Goal: Task Accomplishment & Management: Complete application form

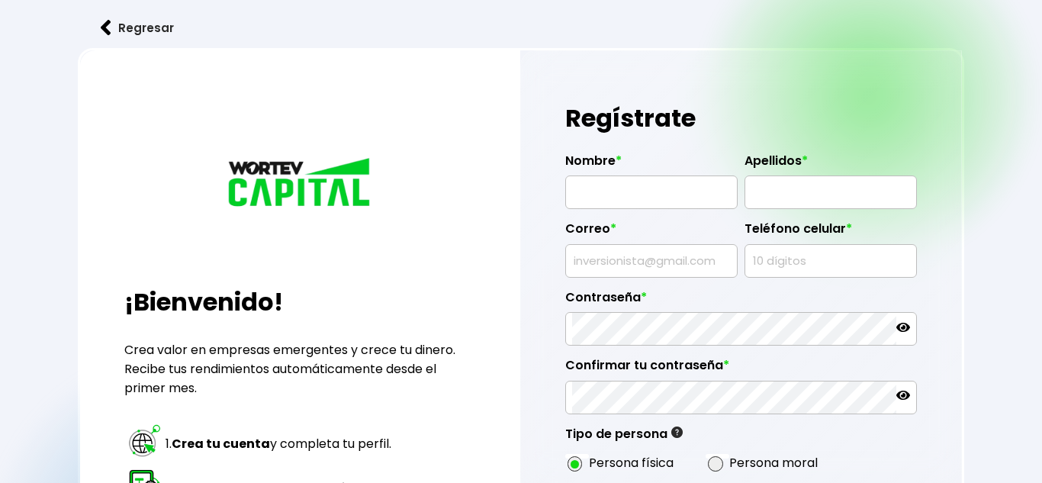
radio input "true"
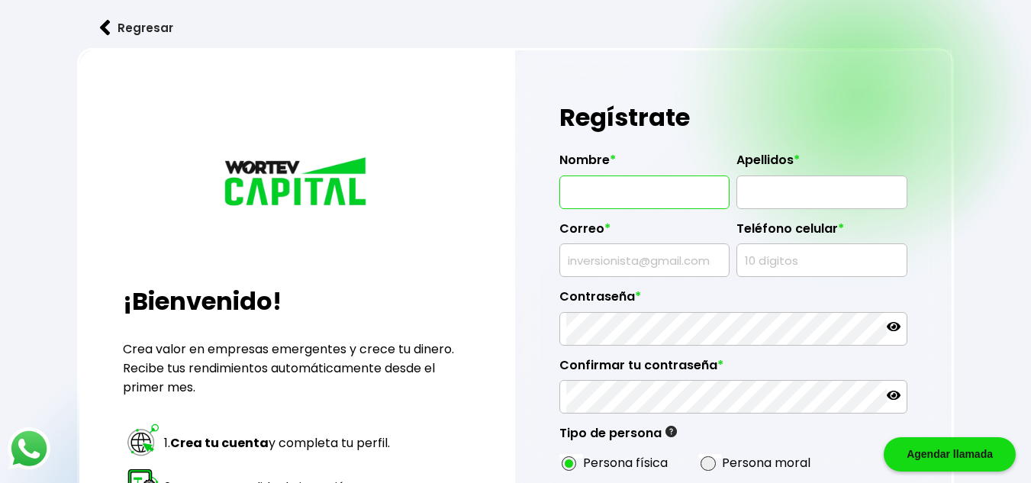
click at [654, 185] on input "text" at bounding box center [644, 192] width 156 height 32
type input "[PERSON_NAME]"
click at [790, 198] on input "text" at bounding box center [821, 192] width 156 height 32
type input "[PERSON_NAME]"
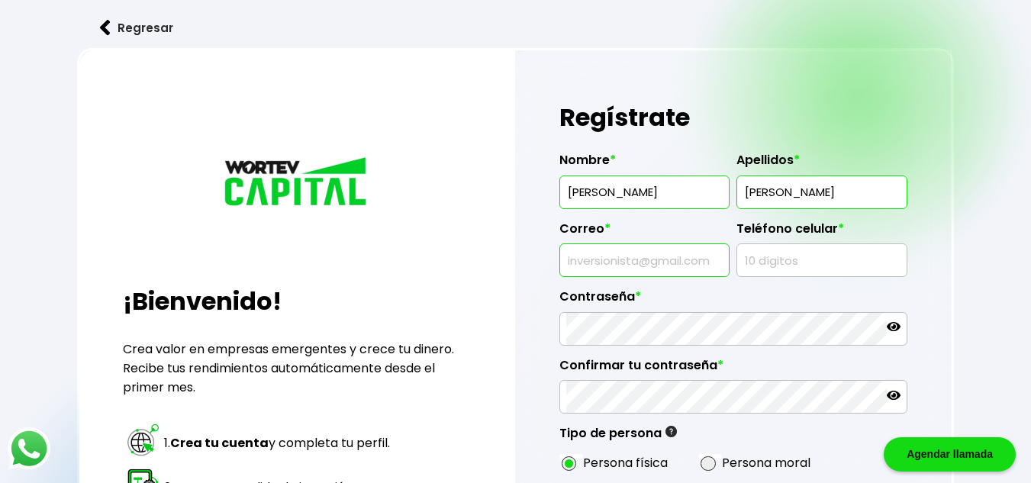
click at [690, 257] on input "text" at bounding box center [644, 260] width 156 height 32
type input "[EMAIL_ADDRESS][DOMAIN_NAME]"
click at [810, 267] on input "text" at bounding box center [821, 260] width 156 height 32
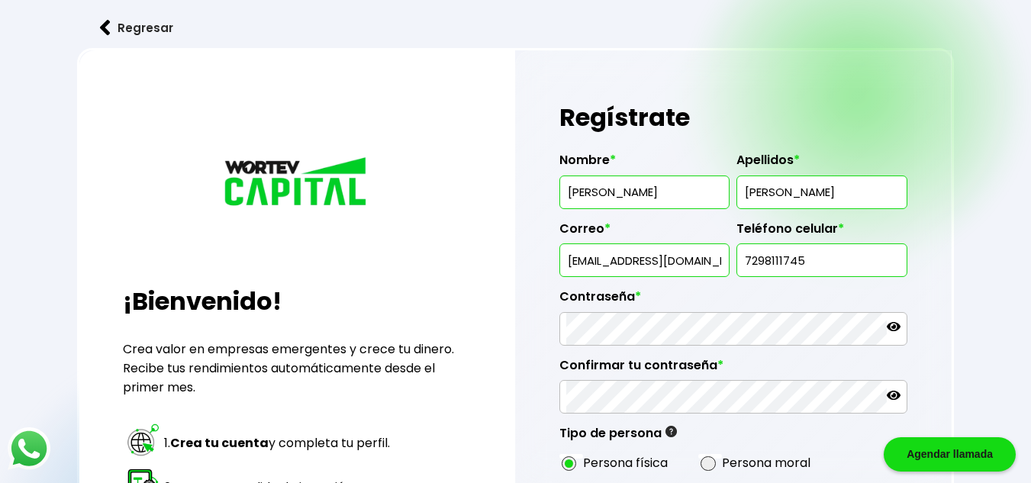
type input "7298111745"
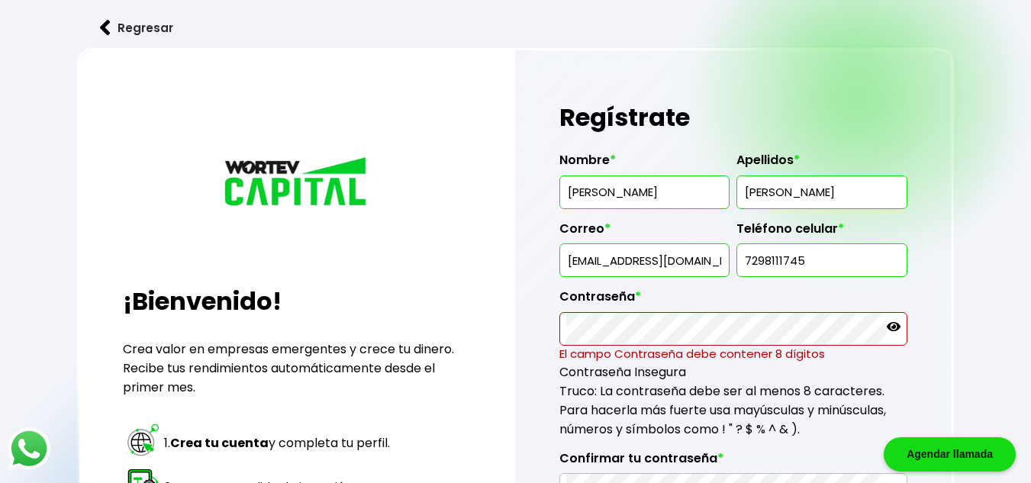
click at [899, 333] on icon at bounding box center [894, 327] width 14 height 14
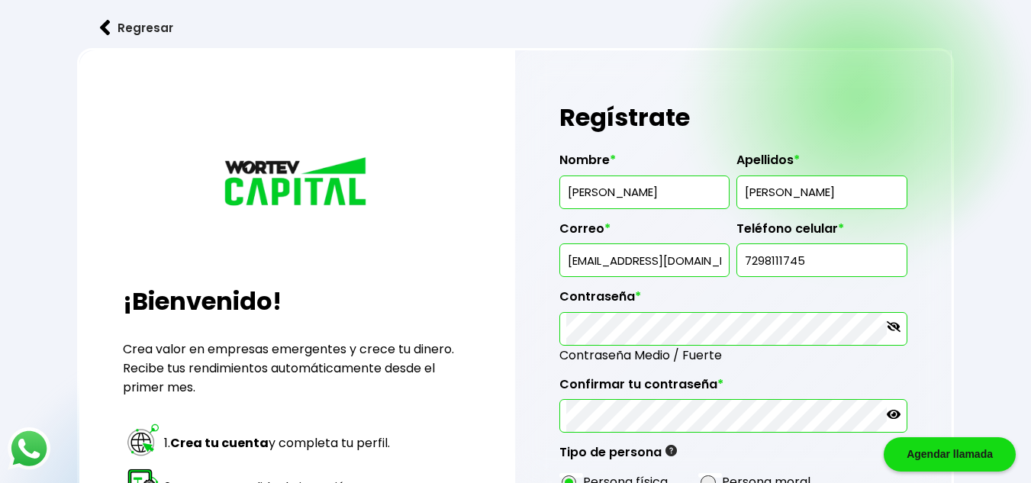
click at [892, 418] on icon at bounding box center [894, 414] width 14 height 9
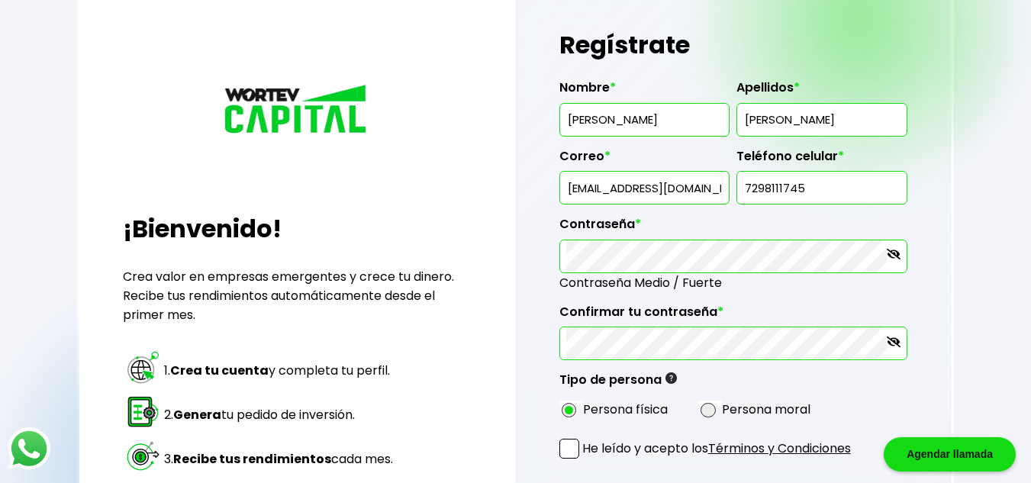
scroll to position [153, 0]
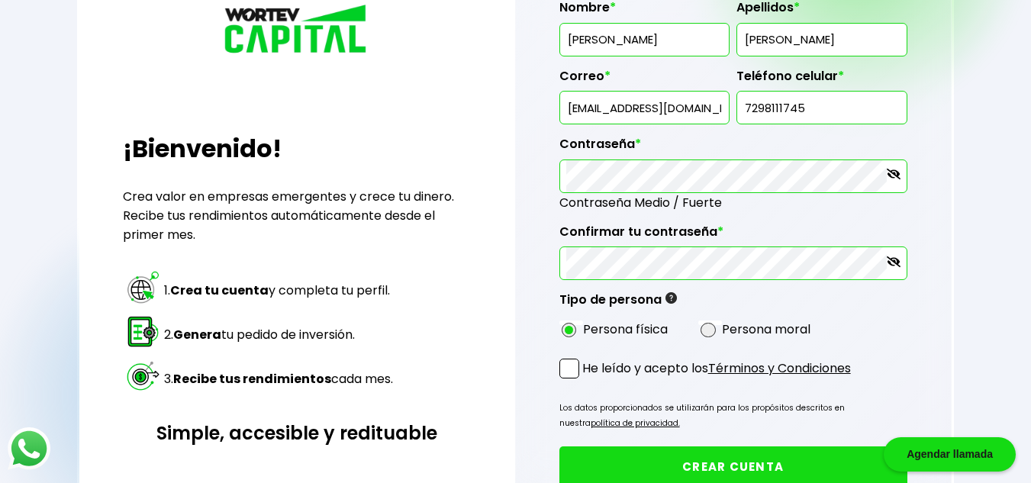
click at [569, 368] on span at bounding box center [569, 369] width 20 height 20
click at [585, 380] on input "He leído y acepto los Términos y Condiciones" at bounding box center [585, 380] width 0 height 0
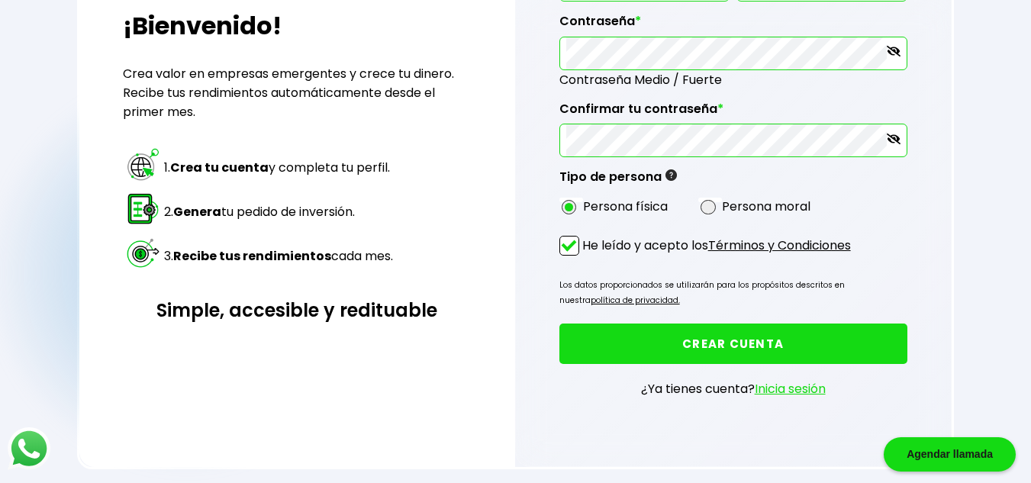
scroll to position [285, 0]
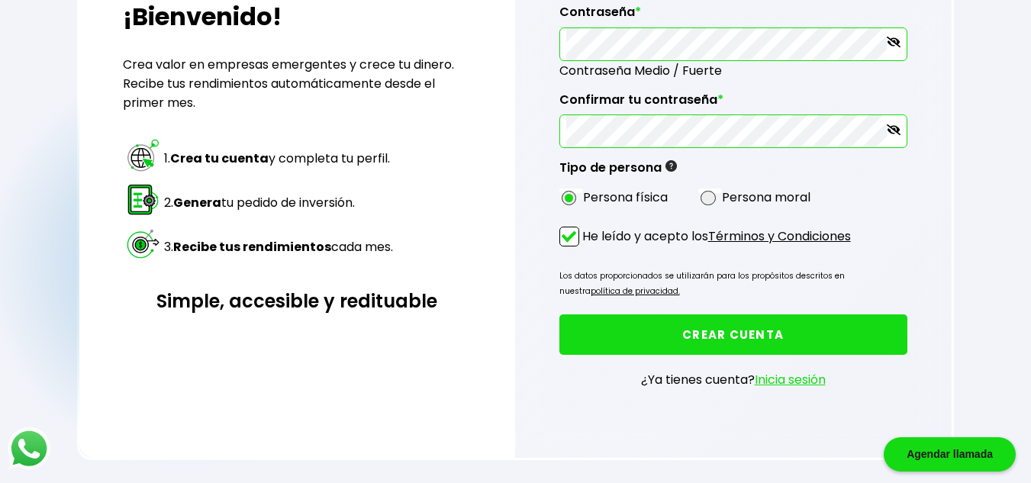
click at [633, 329] on button "CREAR CUENTA" at bounding box center [733, 334] width 348 height 40
